Goal: Navigation & Orientation: Go to known website

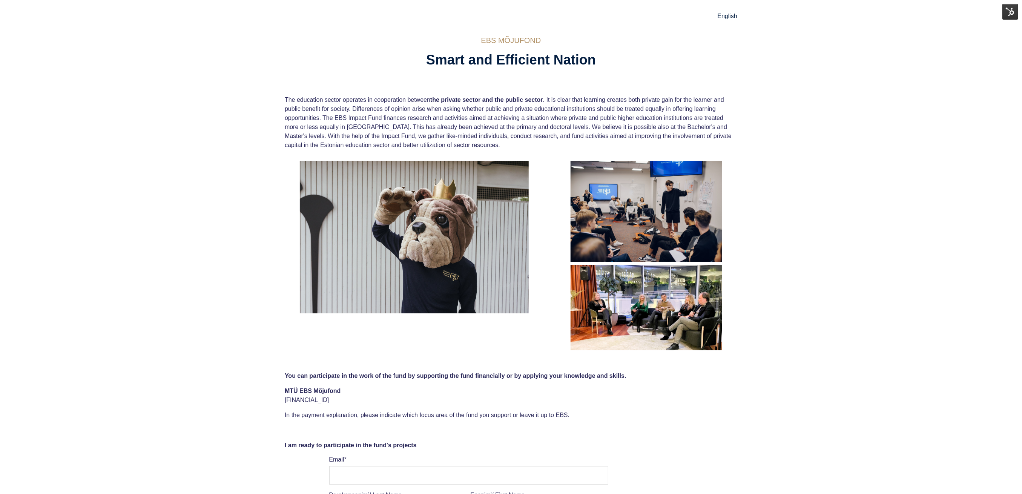
click at [726, 14] on span "English" at bounding box center [727, 16] width 20 height 6
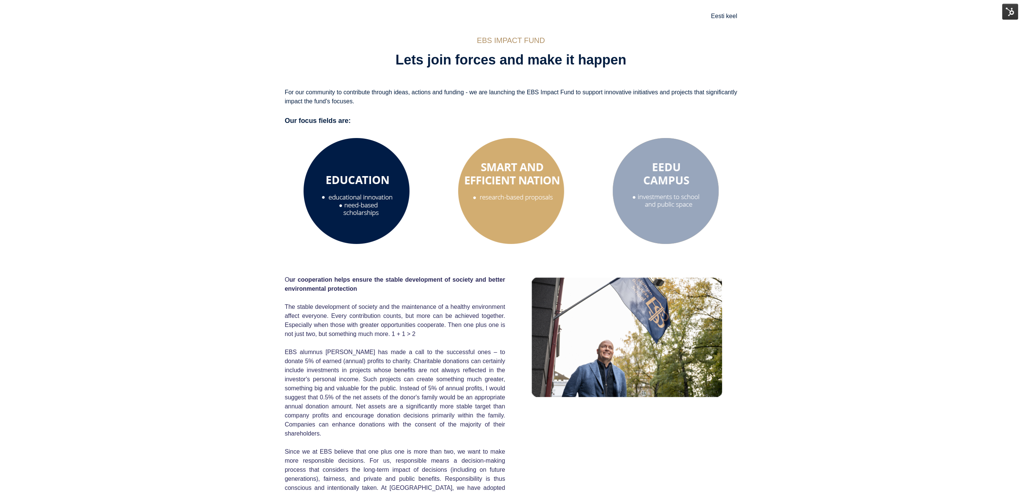
click at [716, 15] on span "Eesti keel" at bounding box center [724, 16] width 26 height 6
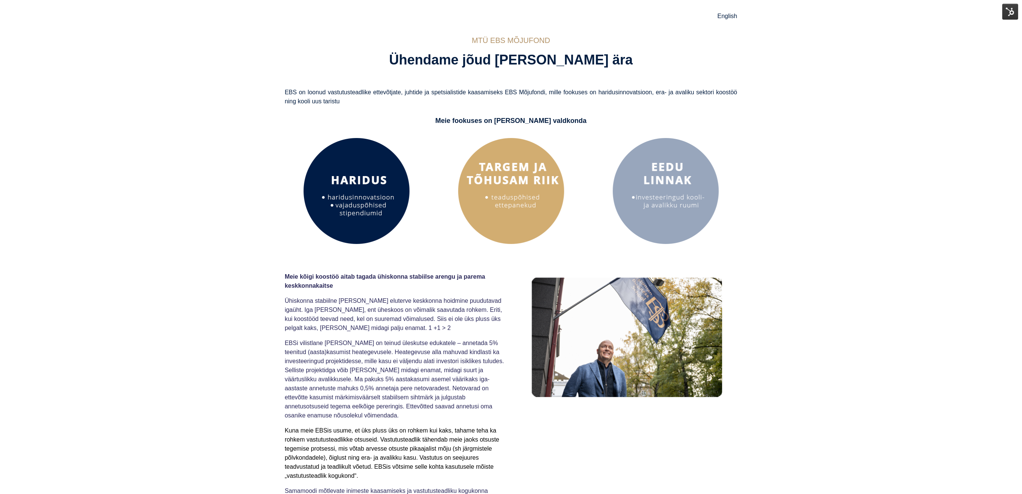
click at [538, 207] on img at bounding box center [510, 190] width 113 height 113
